Goal: Navigation & Orientation: Find specific page/section

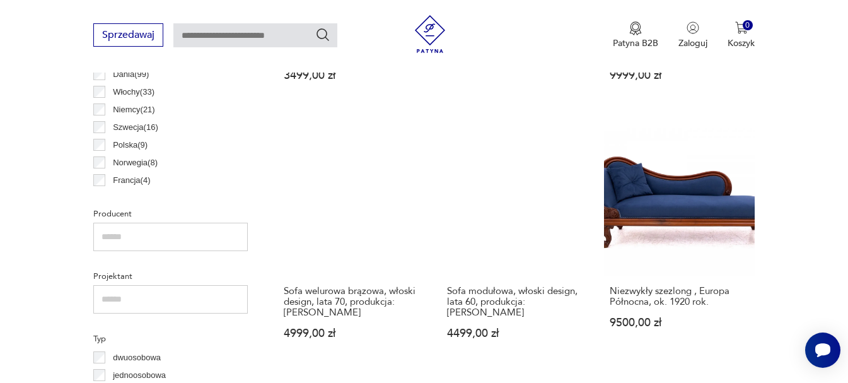
scroll to position [522, 0]
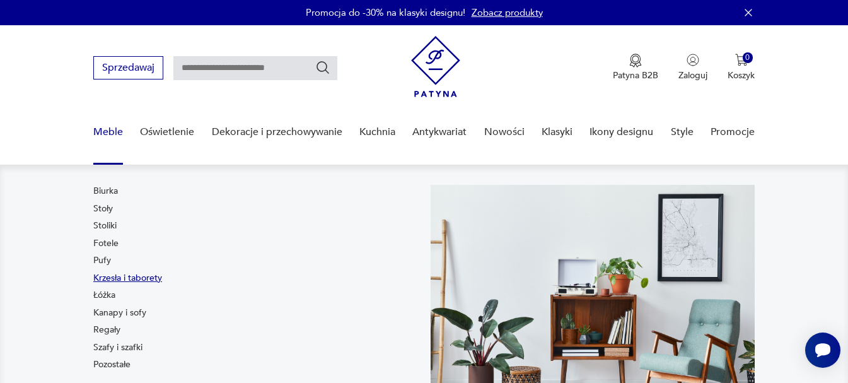
click at [147, 279] on link "Krzesła i taborety" at bounding box center [127, 278] width 69 height 13
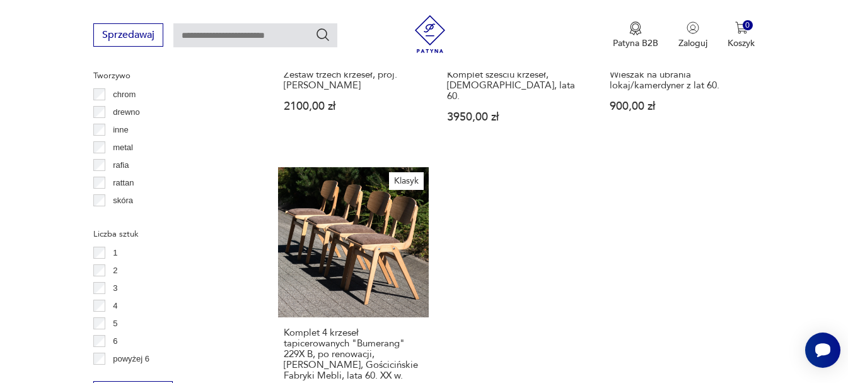
scroll to position [1827, 0]
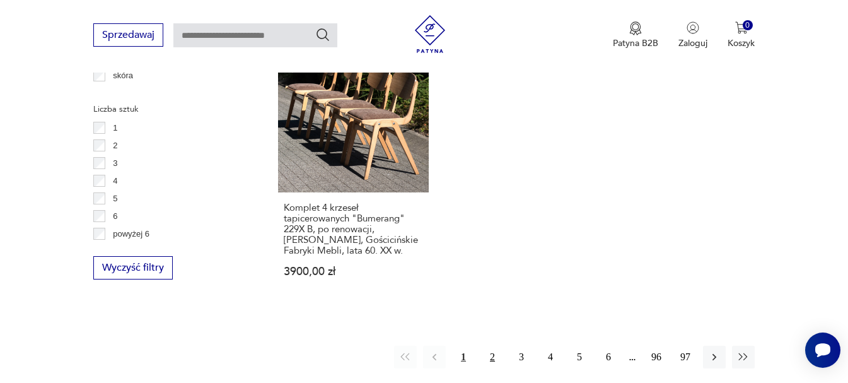
click at [487, 347] on button "2" at bounding box center [492, 356] width 23 height 23
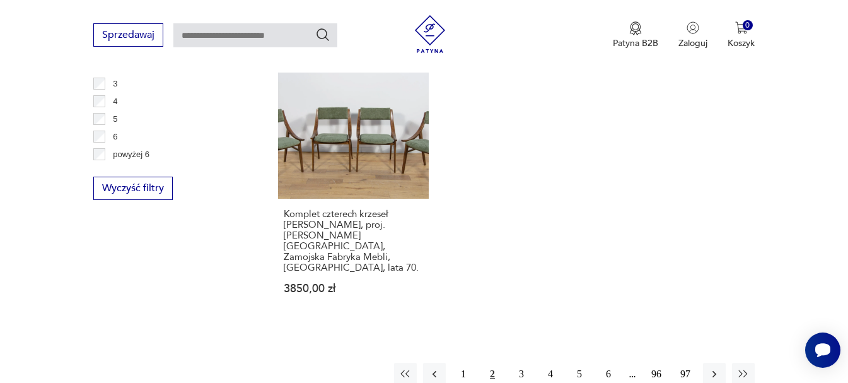
scroll to position [1973, 0]
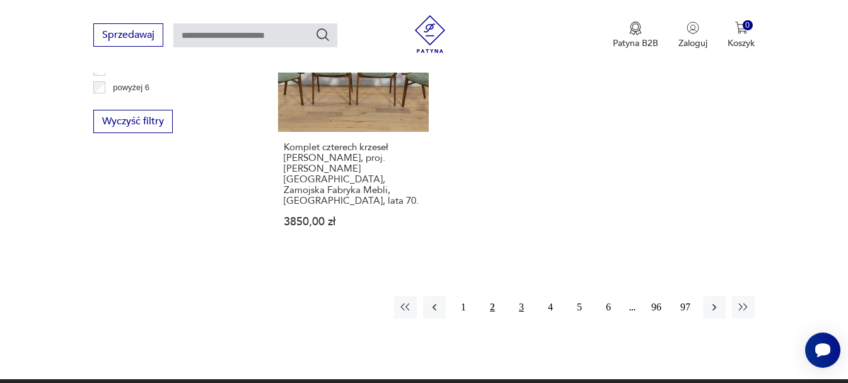
click at [519, 296] on button "3" at bounding box center [521, 307] width 23 height 23
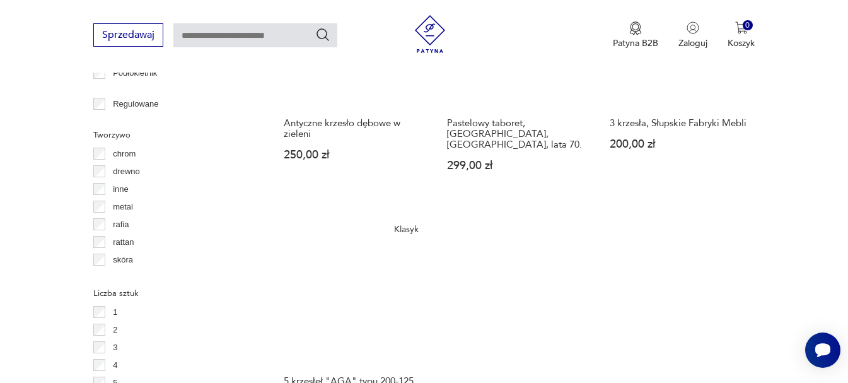
scroll to position [1721, 0]
